Goal: Find specific page/section: Find specific page/section

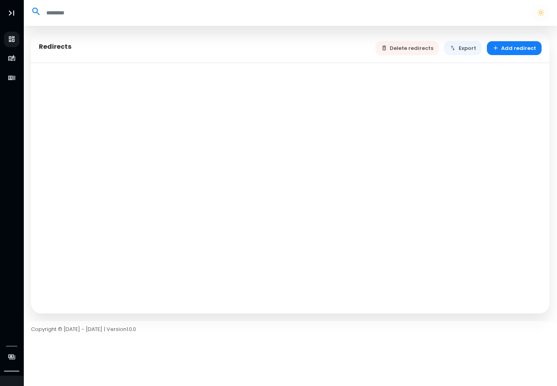
select select "**"
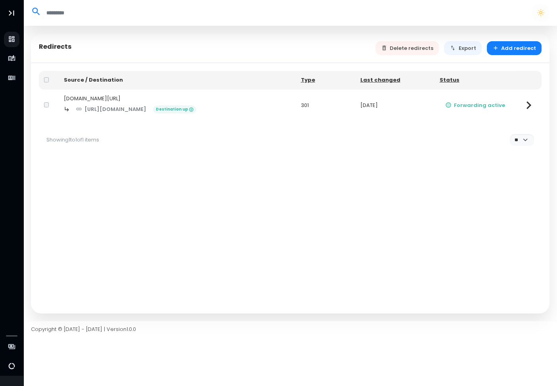
click at [93, 97] on div "[DOMAIN_NAME][URL]" at bounding box center [177, 99] width 227 height 8
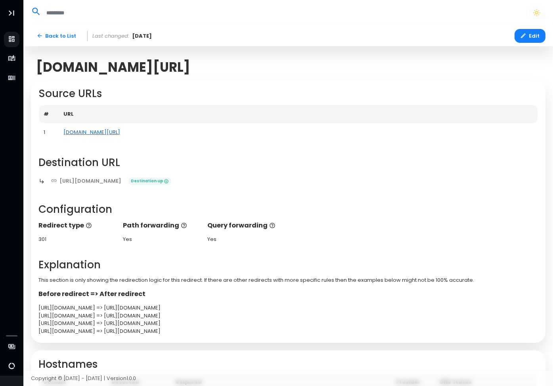
click at [99, 130] on link "[DOMAIN_NAME][URL]" at bounding box center [92, 132] width 57 height 8
